Goal: Task Accomplishment & Management: Use online tool/utility

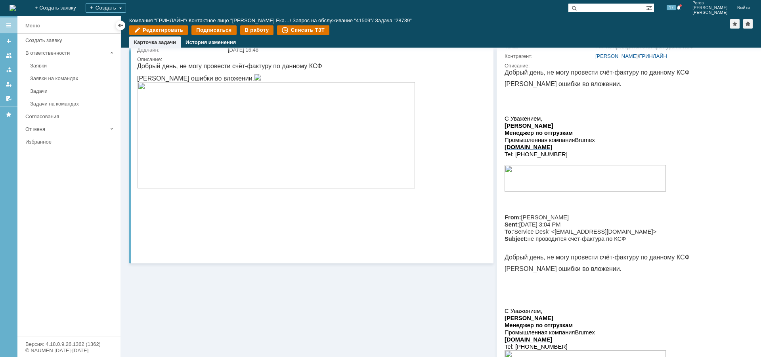
scroll to position [79, 0]
click at [244, 176] on img at bounding box center [276, 134] width 278 height 106
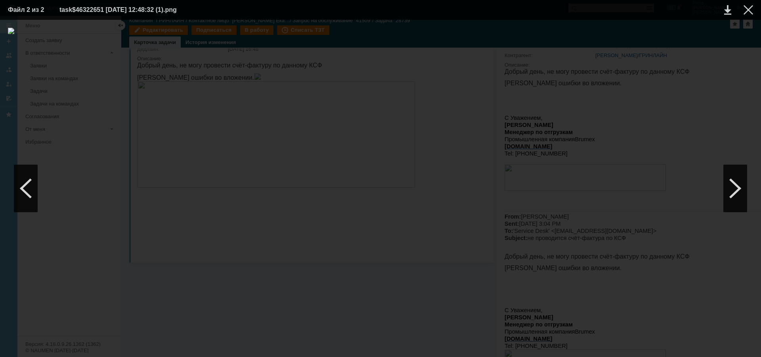
click at [723, 10] on td at bounding box center [721, 10] width 22 height 12
click at [729, 10] on link at bounding box center [727, 10] width 7 height 10
drag, startPoint x: 750, startPoint y: 10, endPoint x: 746, endPoint y: 10, distance: 4.8
click at [747, 10] on div at bounding box center [749, 10] width 10 height 10
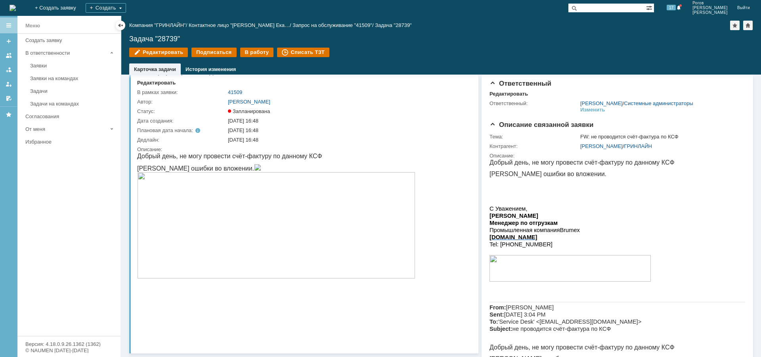
scroll to position [0, 0]
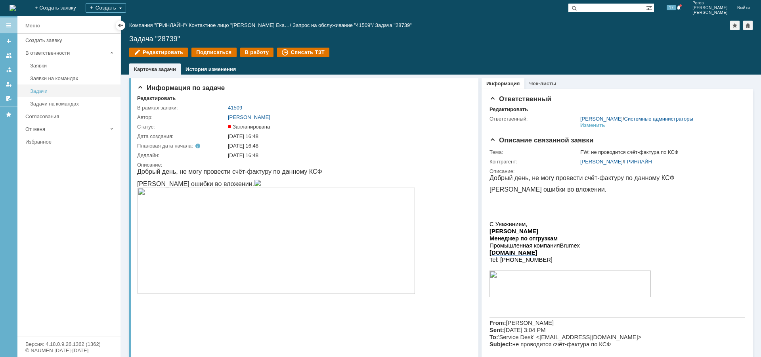
click at [51, 89] on div "Задачи" at bounding box center [73, 91] width 86 height 6
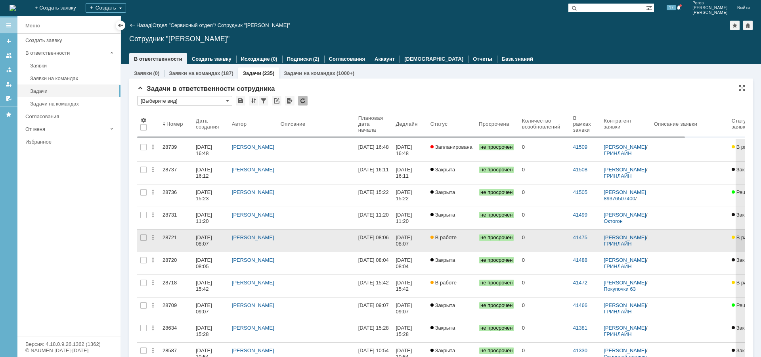
click at [171, 237] on div "28721" at bounding box center [176, 237] width 27 height 6
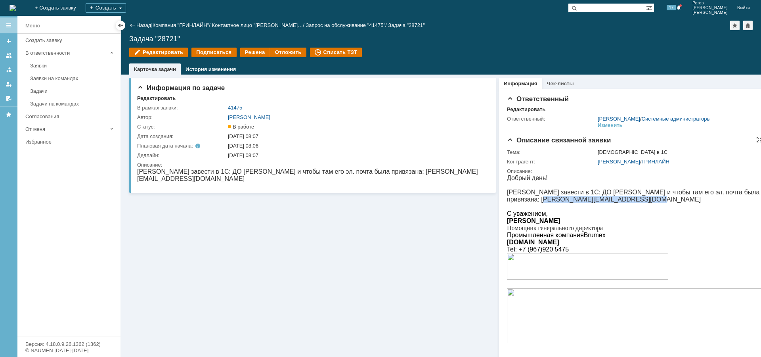
drag, startPoint x: 507, startPoint y: 202, endPoint x: 578, endPoint y: 208, distance: 71.6
click at [598, 202] on p "[PERSON_NAME] завести в 1С: ДО [PERSON_NAME] и чтобы там его эл. почта была при…" at bounding box center [635, 196] width 256 height 14
copy span "[PERSON_NAME][EMAIL_ADDRESS][DOMAIN_NAME]"
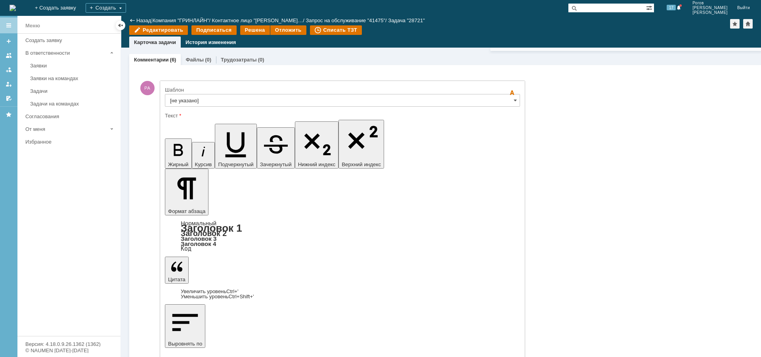
drag, startPoint x: 258, startPoint y: 2298, endPoint x: 262, endPoint y: 2296, distance: 4.6
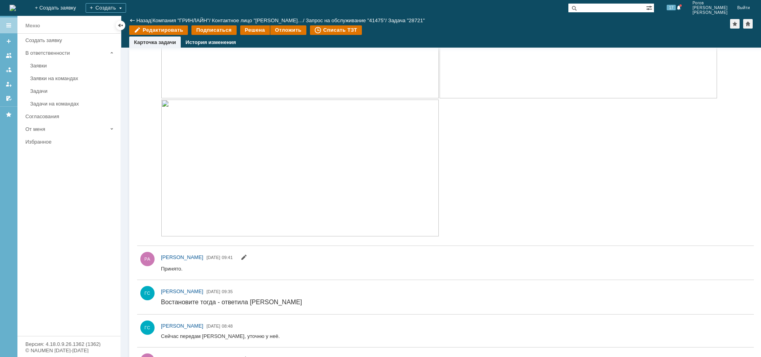
scroll to position [515, 0]
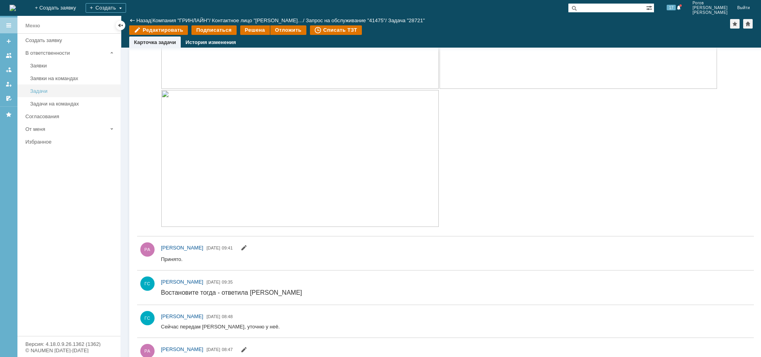
click at [42, 90] on div "Задачи" at bounding box center [73, 91] width 86 height 6
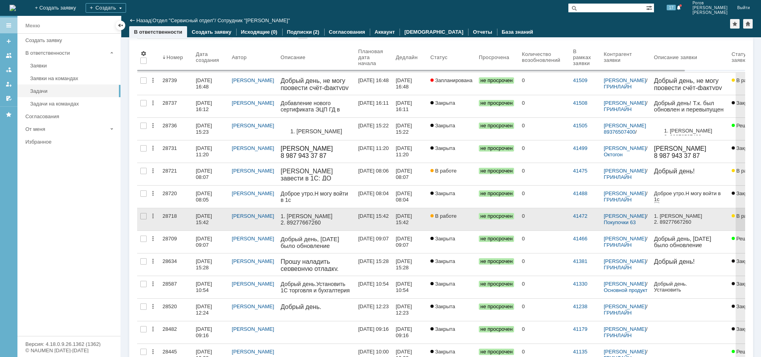
click at [169, 216] on div "28718" at bounding box center [176, 216] width 27 height 6
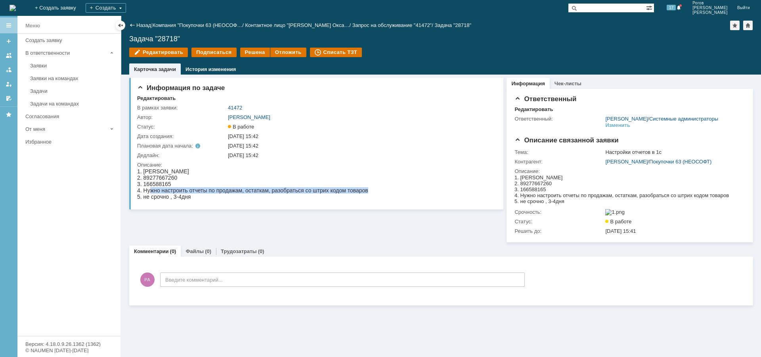
drag, startPoint x: 162, startPoint y: 191, endPoint x: 367, endPoint y: 189, distance: 205.3
click at [367, 189] on div "4. Нужно настроить отчеты по продажам, остаткам, разобраться со штрих кодом тов…" at bounding box center [252, 190] width 231 height 6
click at [252, 182] on div "3. 166588165" at bounding box center [252, 184] width 231 height 6
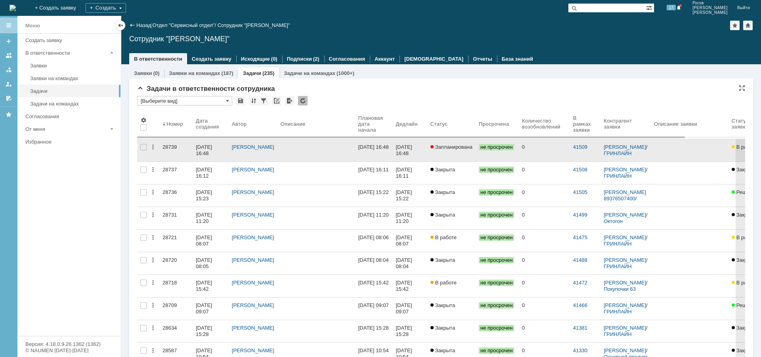
click at [167, 146] on div "28739" at bounding box center [176, 147] width 27 height 6
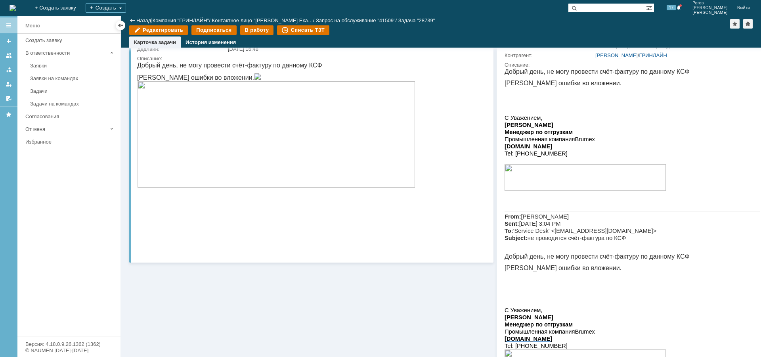
click at [181, 176] on img at bounding box center [276, 134] width 278 height 106
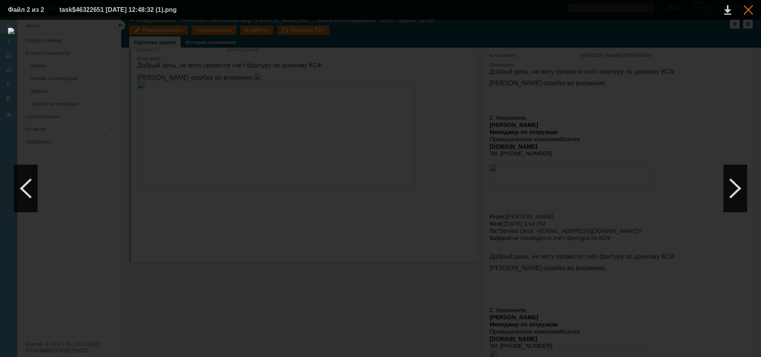
click at [750, 9] on div at bounding box center [749, 10] width 10 height 10
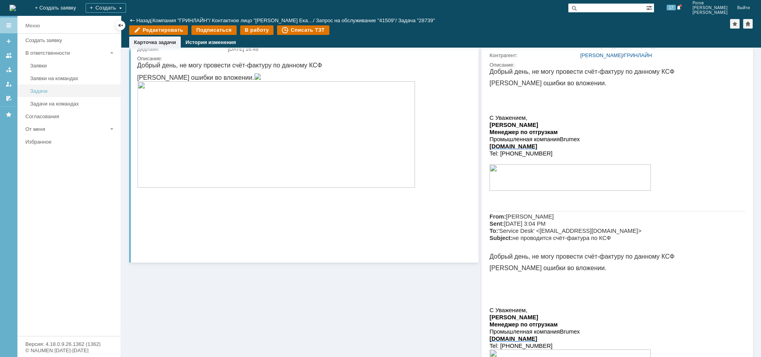
click at [44, 91] on div "Задачи" at bounding box center [73, 91] width 86 height 6
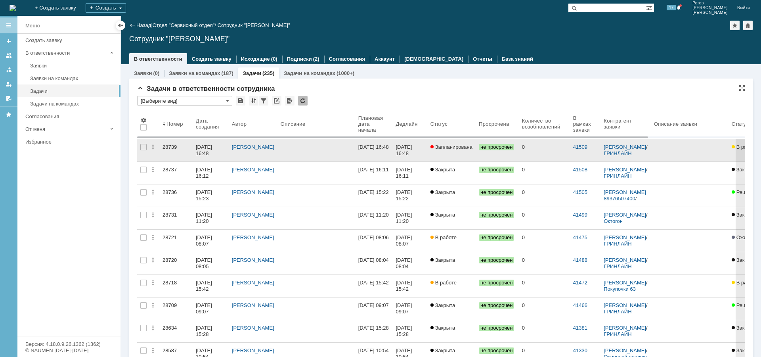
click at [170, 147] on div "28739" at bounding box center [176, 147] width 27 height 6
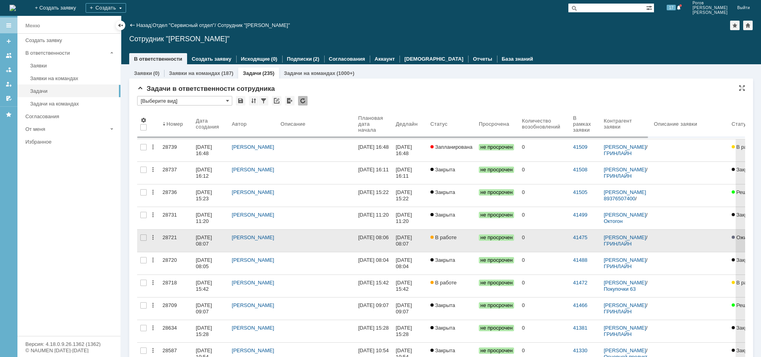
click at [167, 236] on div "28721" at bounding box center [176, 237] width 27 height 6
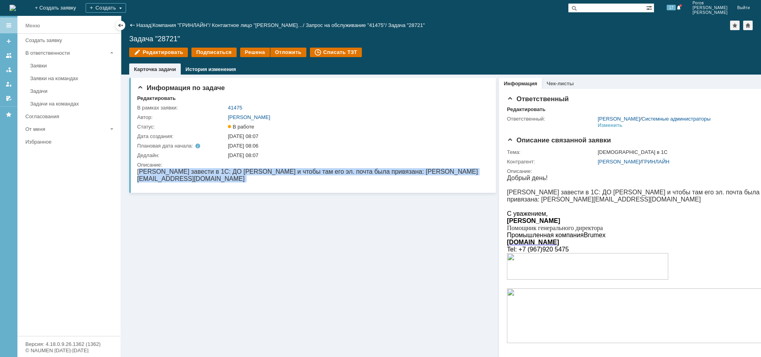
drag, startPoint x: 165, startPoint y: 169, endPoint x: 476, endPoint y: 172, distance: 311.2
click at [478, 172] on html "[PERSON_NAME] завести в 1С: ДО [PERSON_NAME] и чтобы там его эл. почта была при…" at bounding box center [313, 178] width 352 height 21
copy body "[PERSON_NAME] завести в 1С: ДО [PERSON_NAME] и чтобы там его эл. почта была при…"
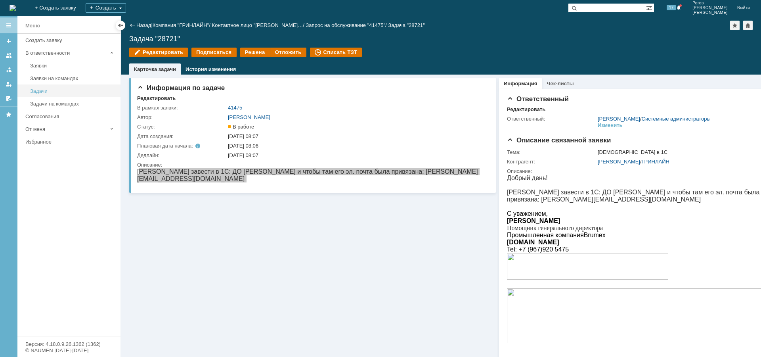
click at [44, 89] on div "Задачи" at bounding box center [73, 91] width 86 height 6
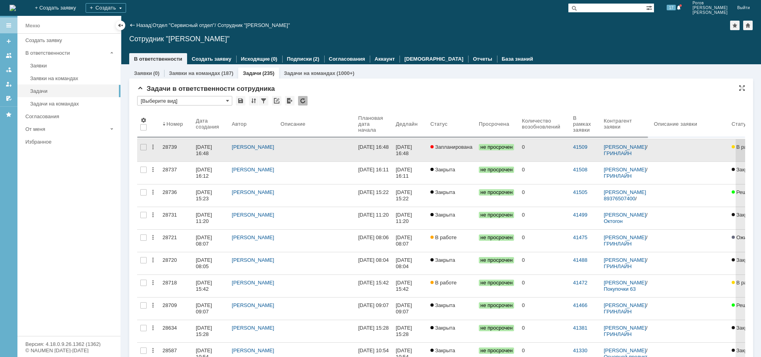
click at [172, 148] on div "28739" at bounding box center [176, 147] width 27 height 6
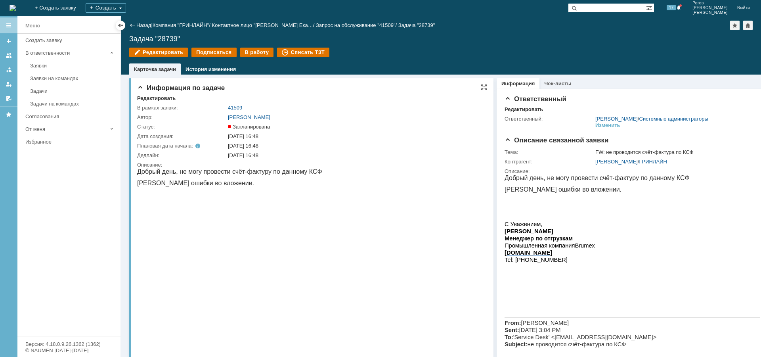
click at [261, 186] on img at bounding box center [257, 183] width 7 height 6
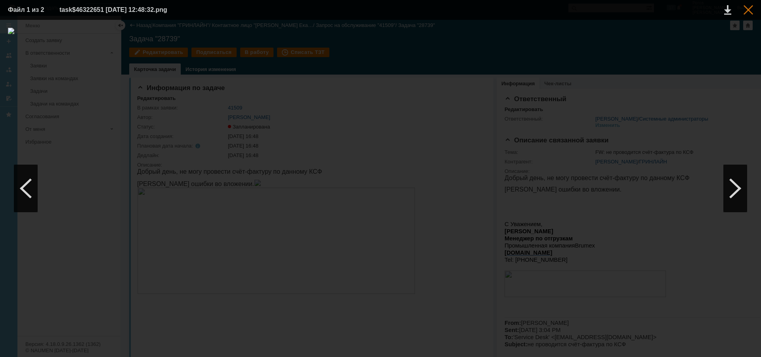
click at [751, 9] on div at bounding box center [749, 10] width 10 height 10
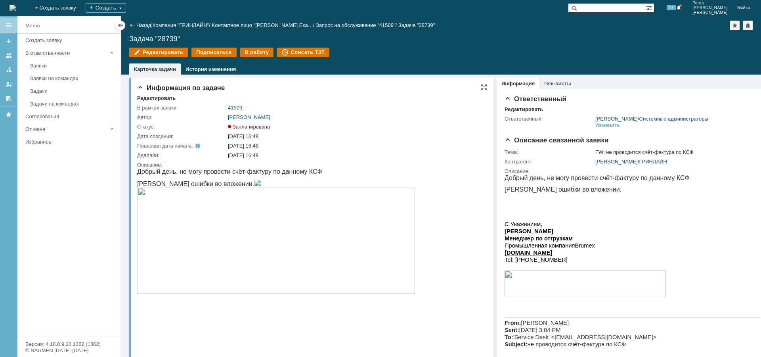
scroll to position [40, 0]
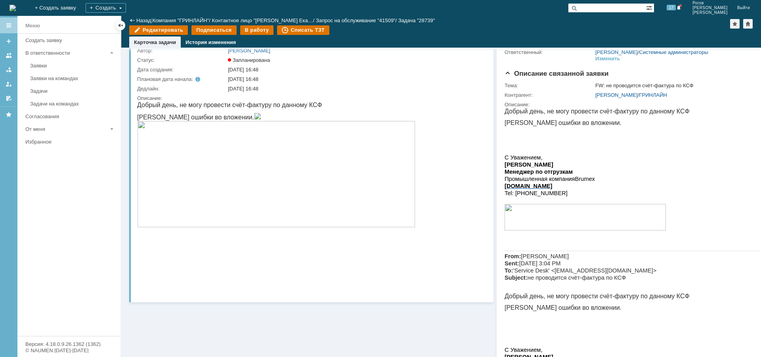
click at [275, 227] on img at bounding box center [276, 174] width 278 height 106
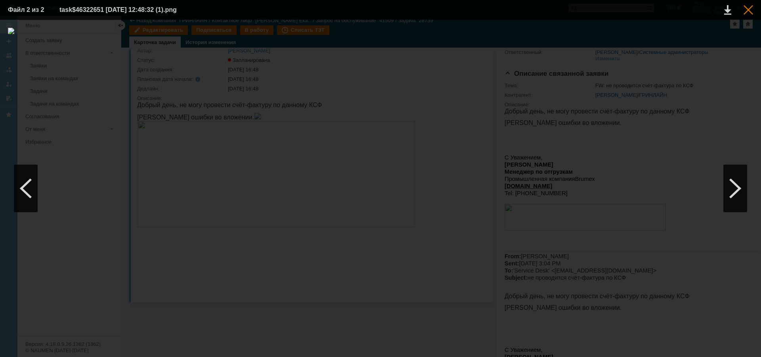
click at [751, 9] on div at bounding box center [749, 10] width 10 height 10
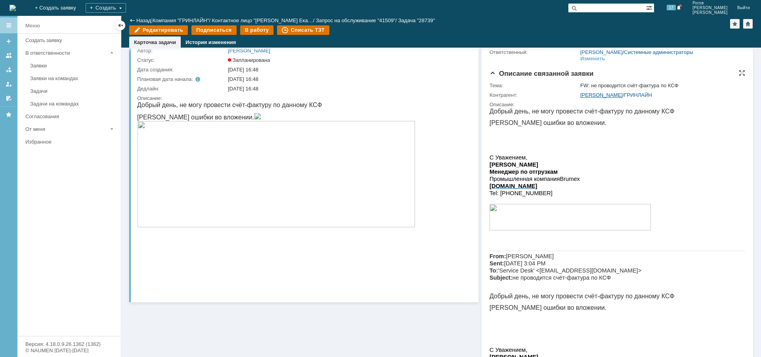
click at [605, 98] on link "[PERSON_NAME]" at bounding box center [601, 95] width 42 height 6
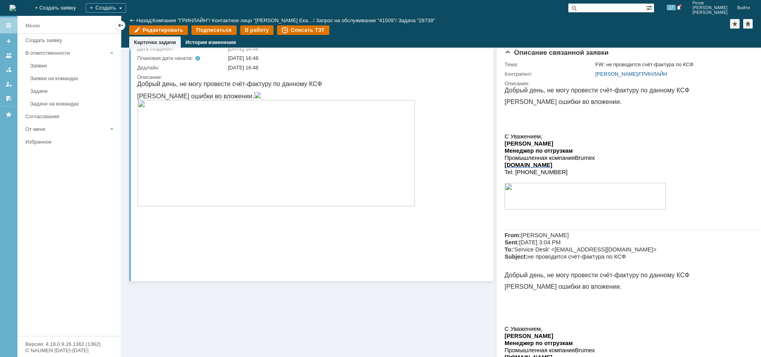
scroll to position [159, 0]
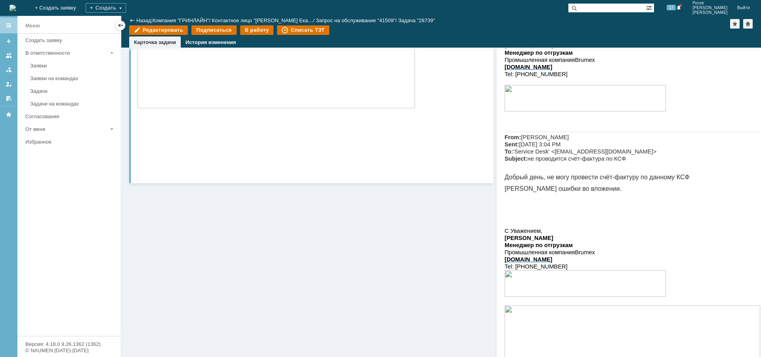
drag, startPoint x: 535, startPoint y: 272, endPoint x: 572, endPoint y: 273, distance: 37.3
click at [572, 270] on p "Tel : [PHONE_NUMBER]" at bounding box center [633, 266] width 256 height 7
copy span "920 54 76"
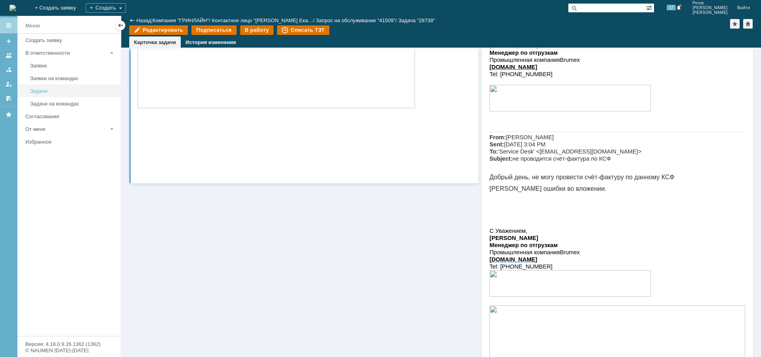
click at [32, 91] on div "Задачи" at bounding box center [73, 91] width 86 height 6
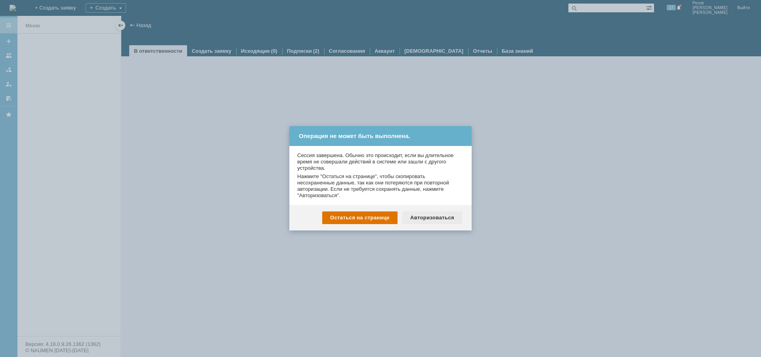
click at [446, 219] on div "Авторизоваться" at bounding box center [432, 217] width 60 height 13
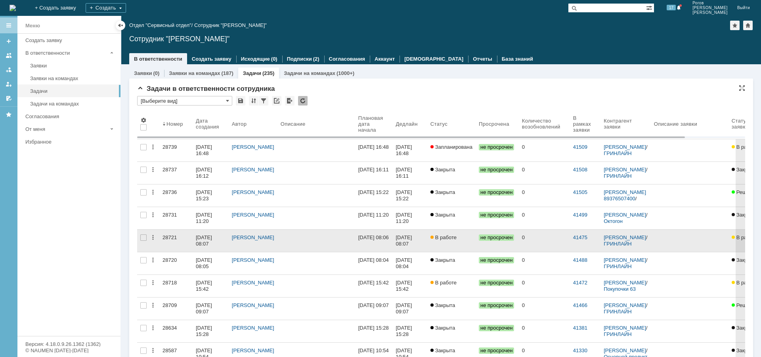
click at [166, 234] on link "28721" at bounding box center [175, 241] width 33 height 22
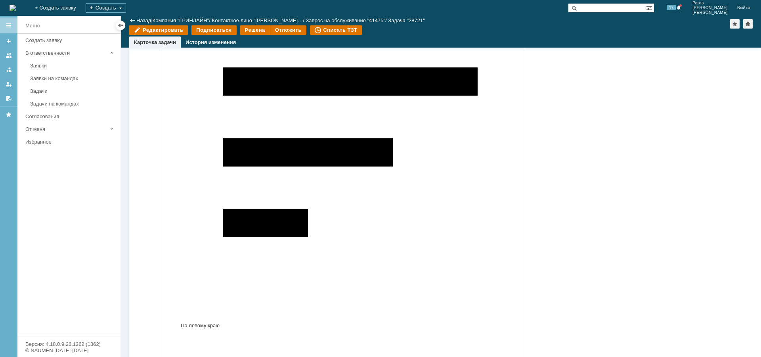
scroll to position [487, 0]
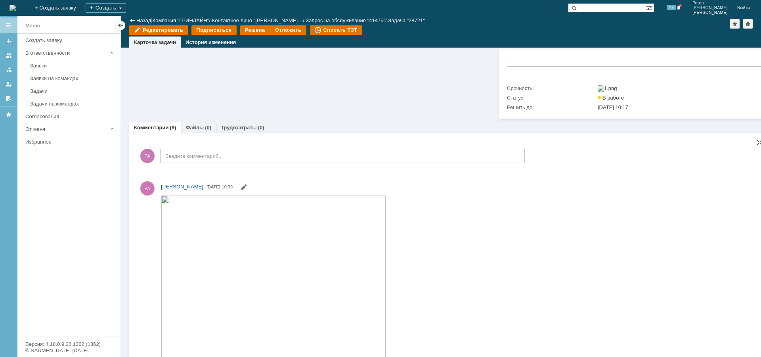
scroll to position [0, 0]
click at [248, 130] on link "Трудозатраты" at bounding box center [239, 127] width 36 height 6
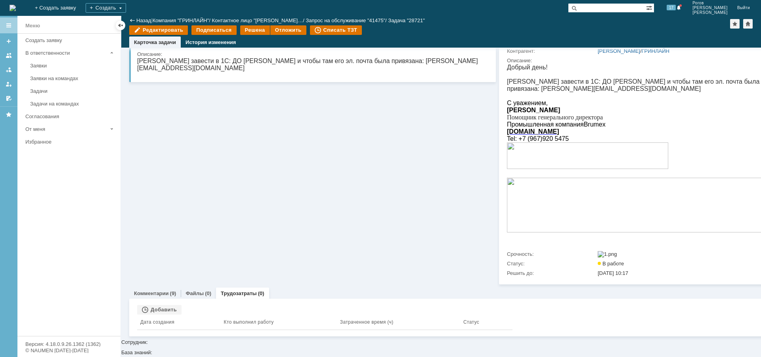
scroll to position [75, 0]
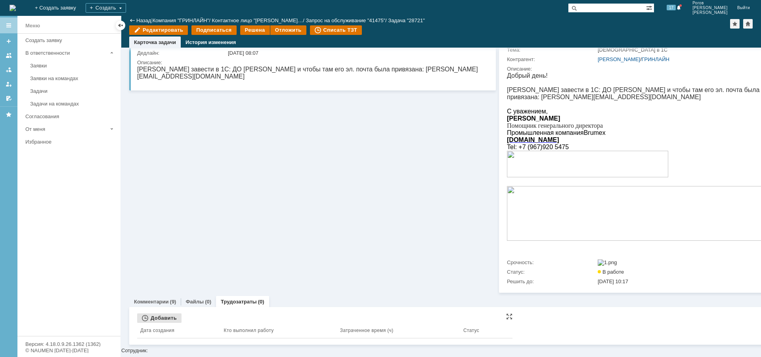
click at [170, 323] on div "Добавить" at bounding box center [159, 318] width 44 height 10
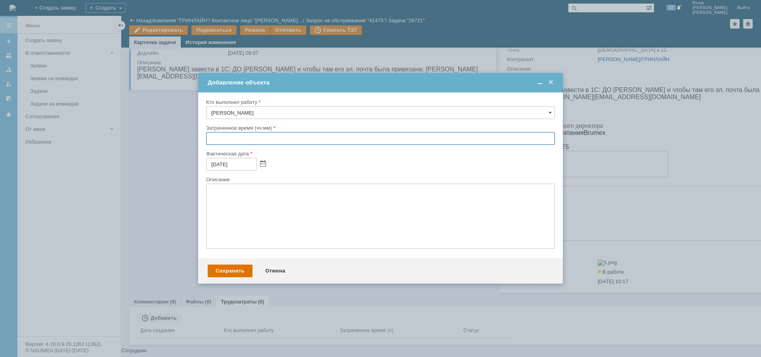
click at [254, 139] on input "text" at bounding box center [380, 138] width 349 height 13
type input "00:30"
click at [232, 271] on div "Сохранить" at bounding box center [230, 270] width 45 height 13
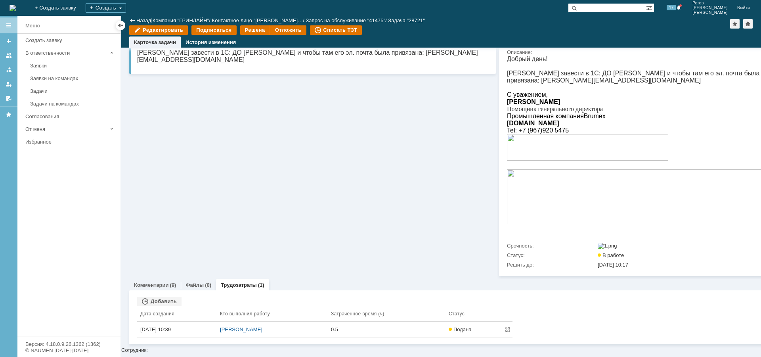
scroll to position [92, 0]
click at [244, 29] on div "Решена" at bounding box center [255, 30] width 30 height 10
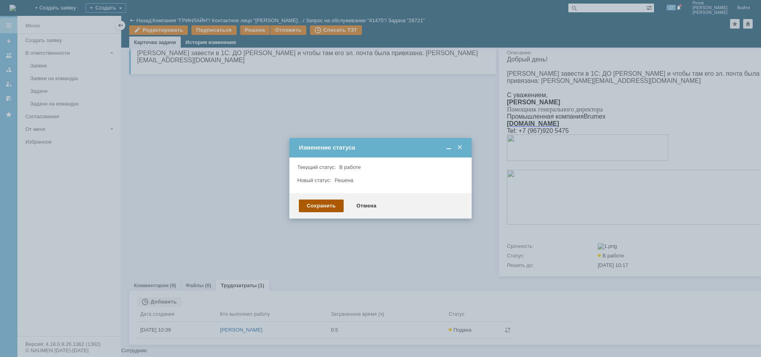
click at [319, 203] on div "Сохранить" at bounding box center [321, 205] width 45 height 13
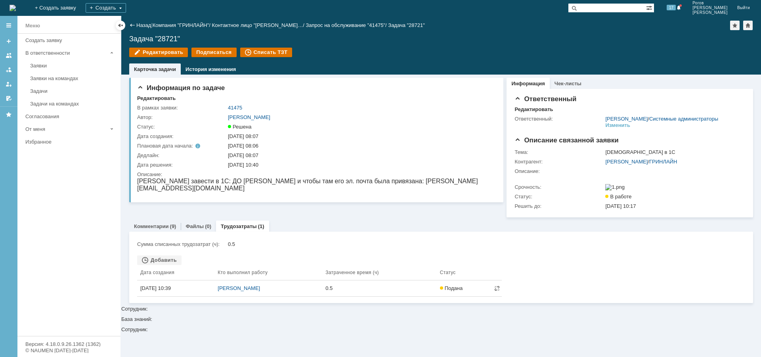
scroll to position [0, 0]
